Goal: Transaction & Acquisition: Purchase product/service

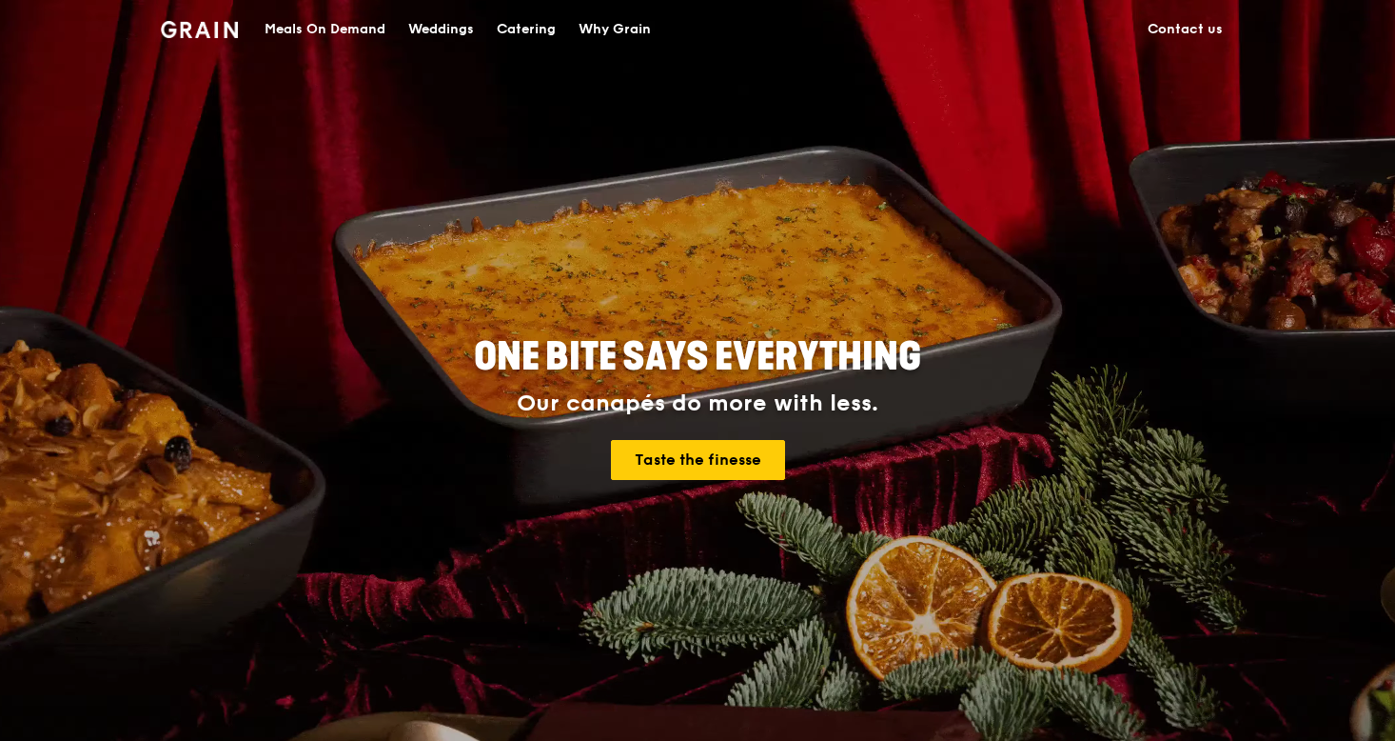
click at [330, 36] on div "Meals On Demand" at bounding box center [325, 29] width 121 height 57
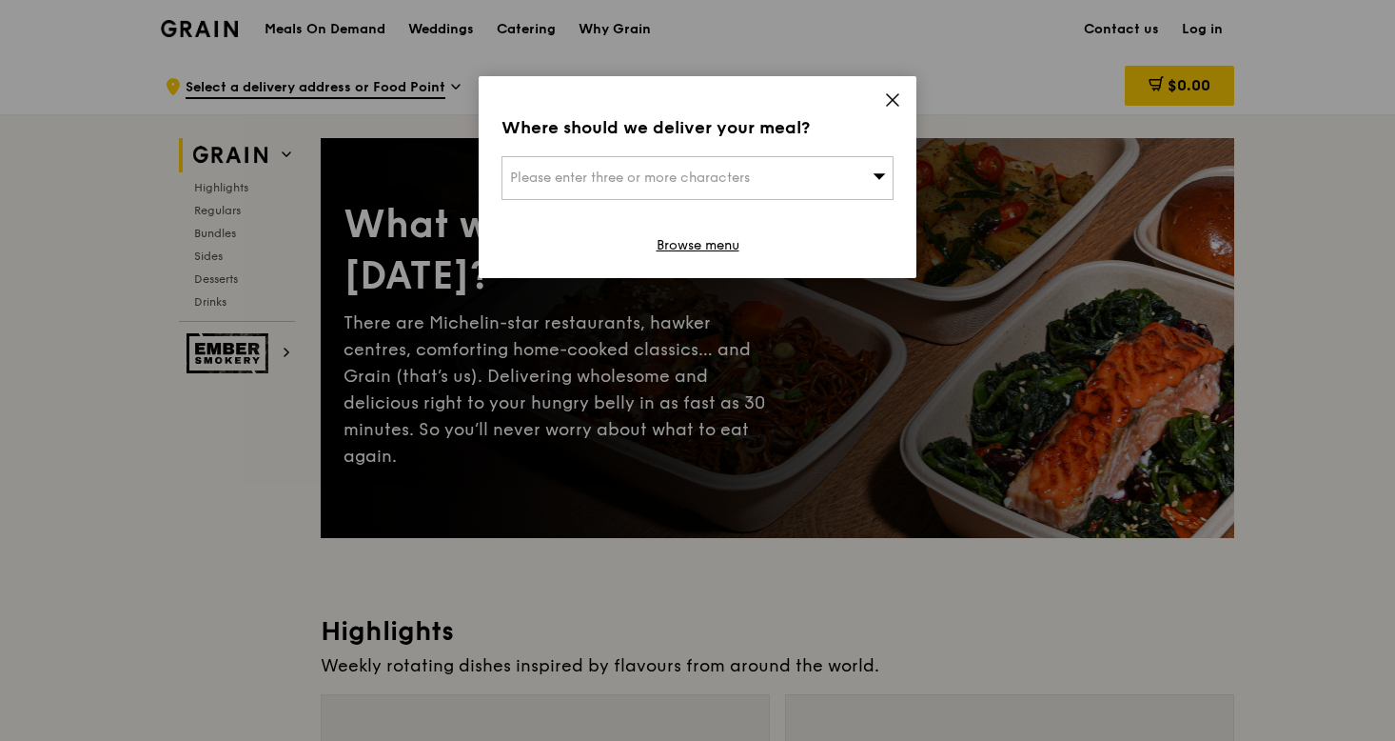
click at [896, 103] on icon at bounding box center [892, 99] width 11 height 11
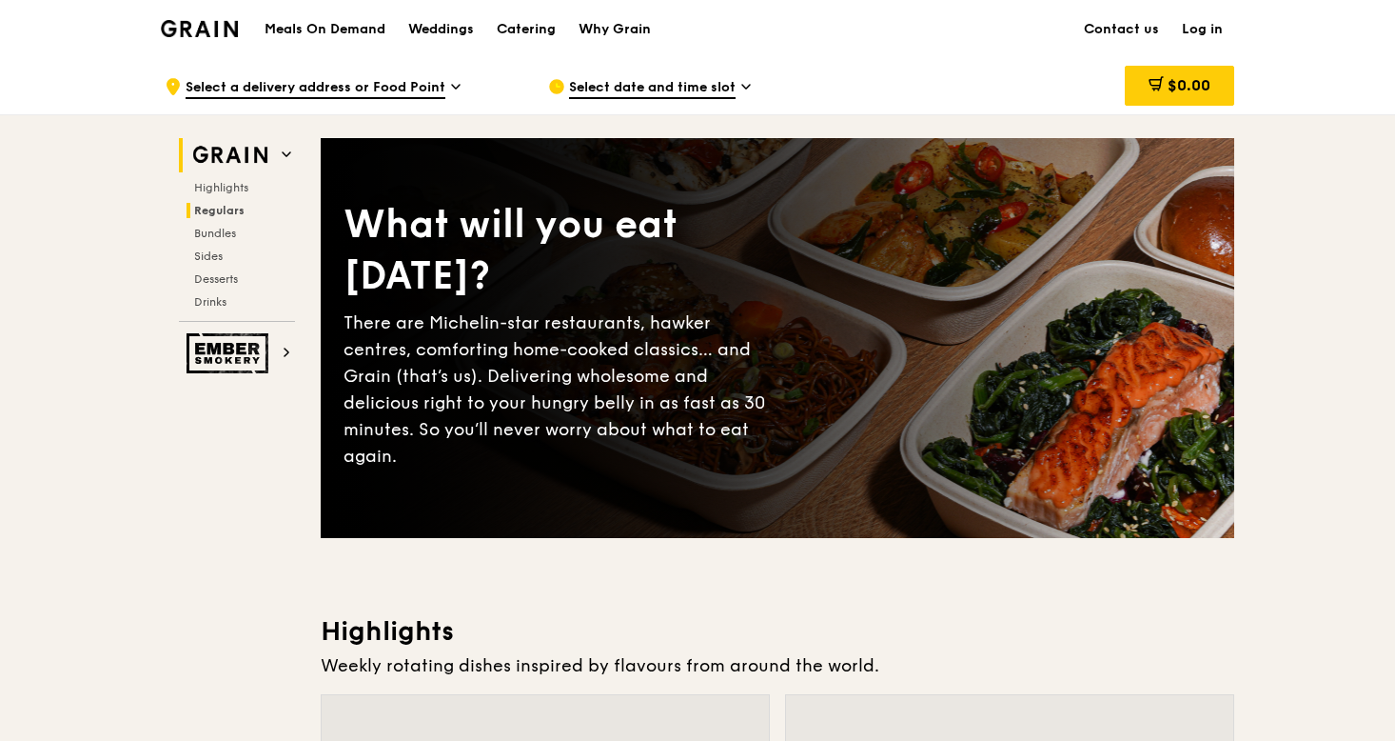
click at [233, 207] on span "Regulars" at bounding box center [219, 210] width 50 height 13
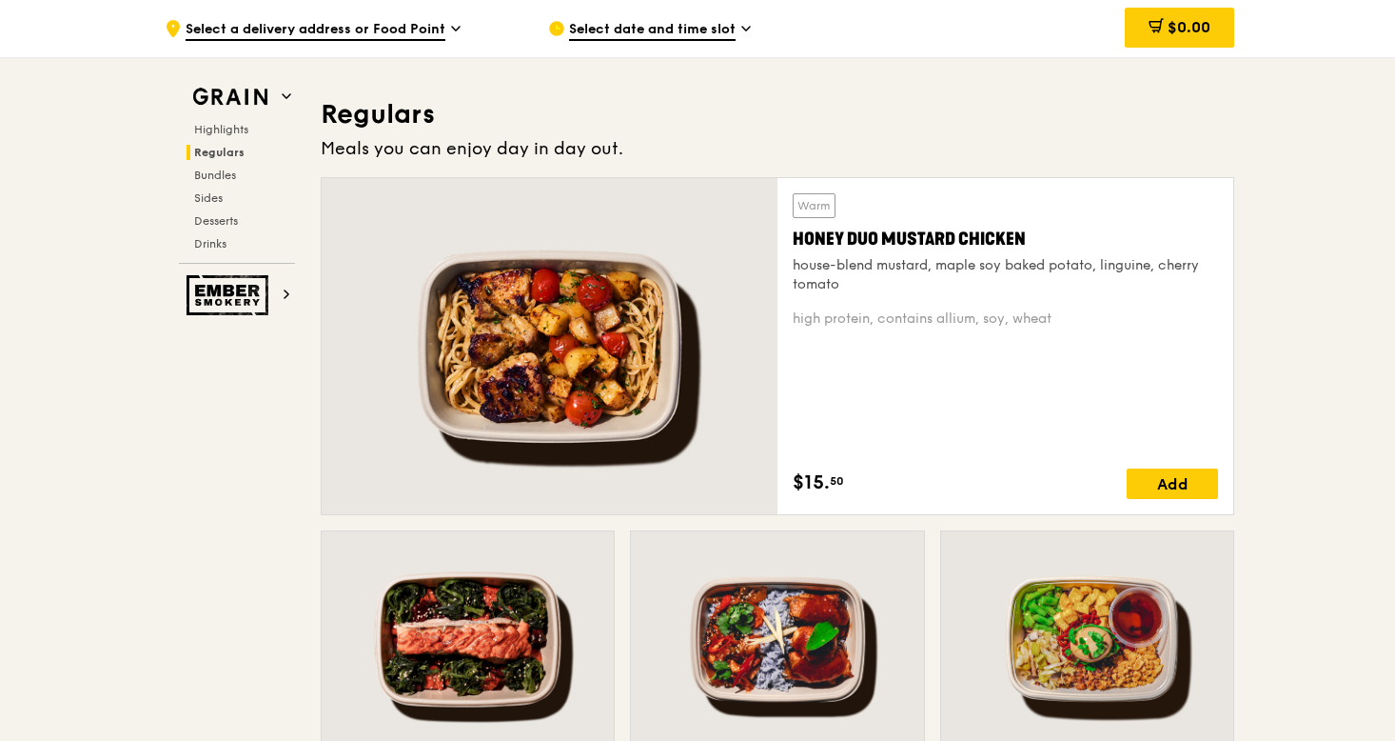
scroll to position [1234, 0]
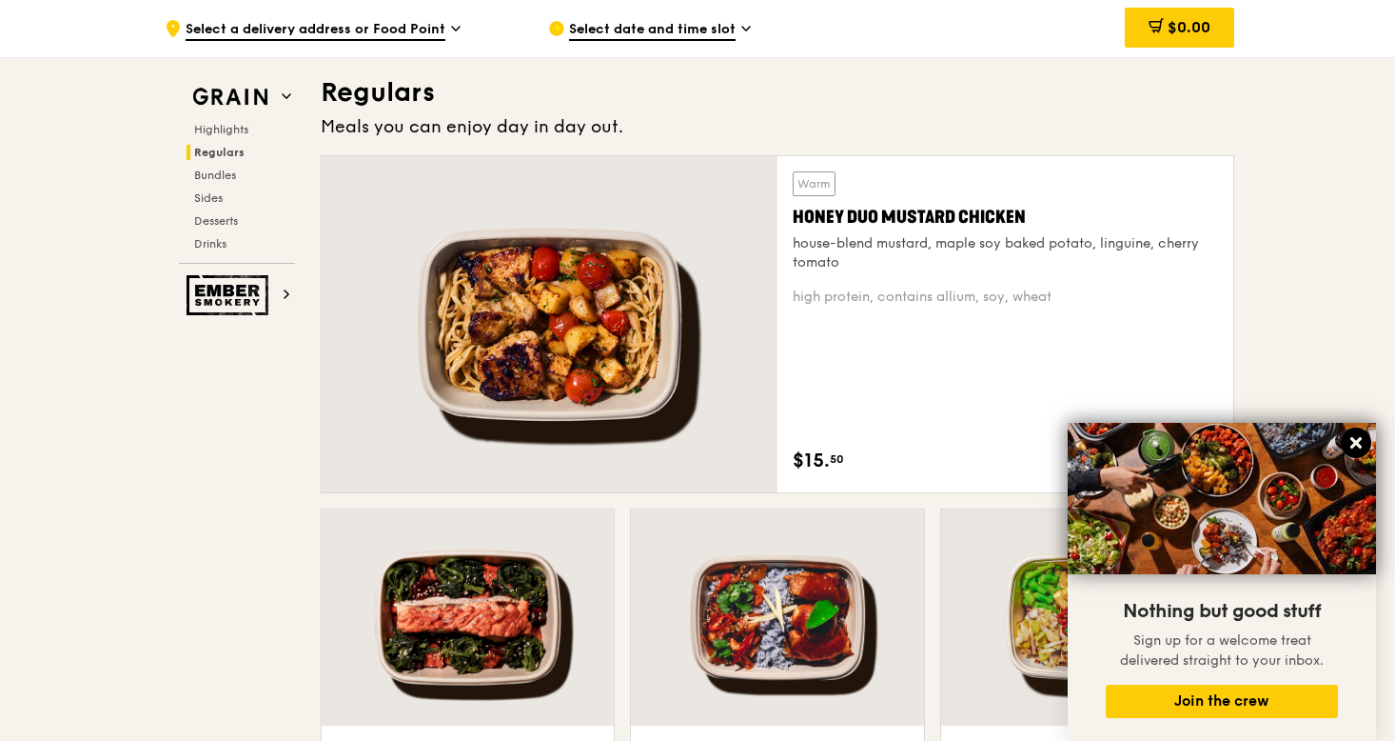
click at [1355, 442] on icon at bounding box center [1356, 442] width 11 height 11
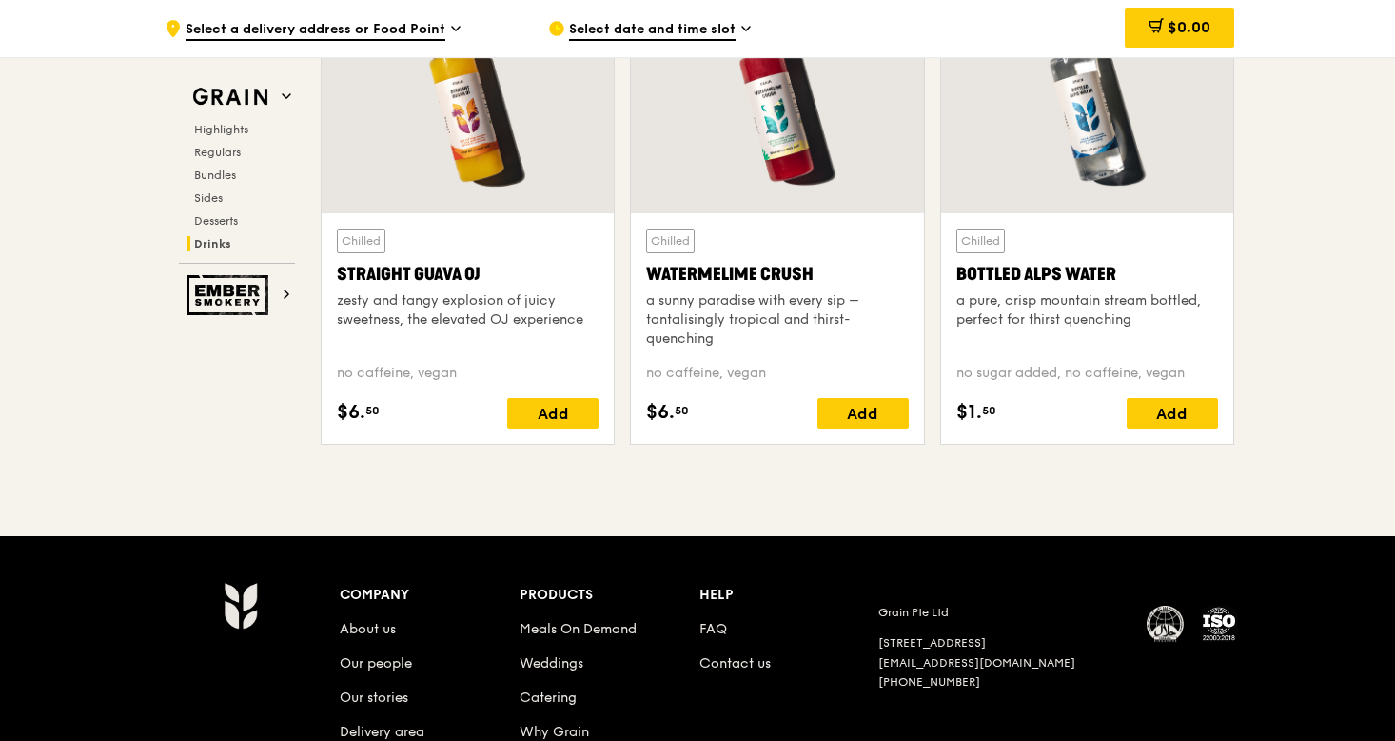
scroll to position [7838, 0]
